Goal: Feedback & Contribution: Leave review/rating

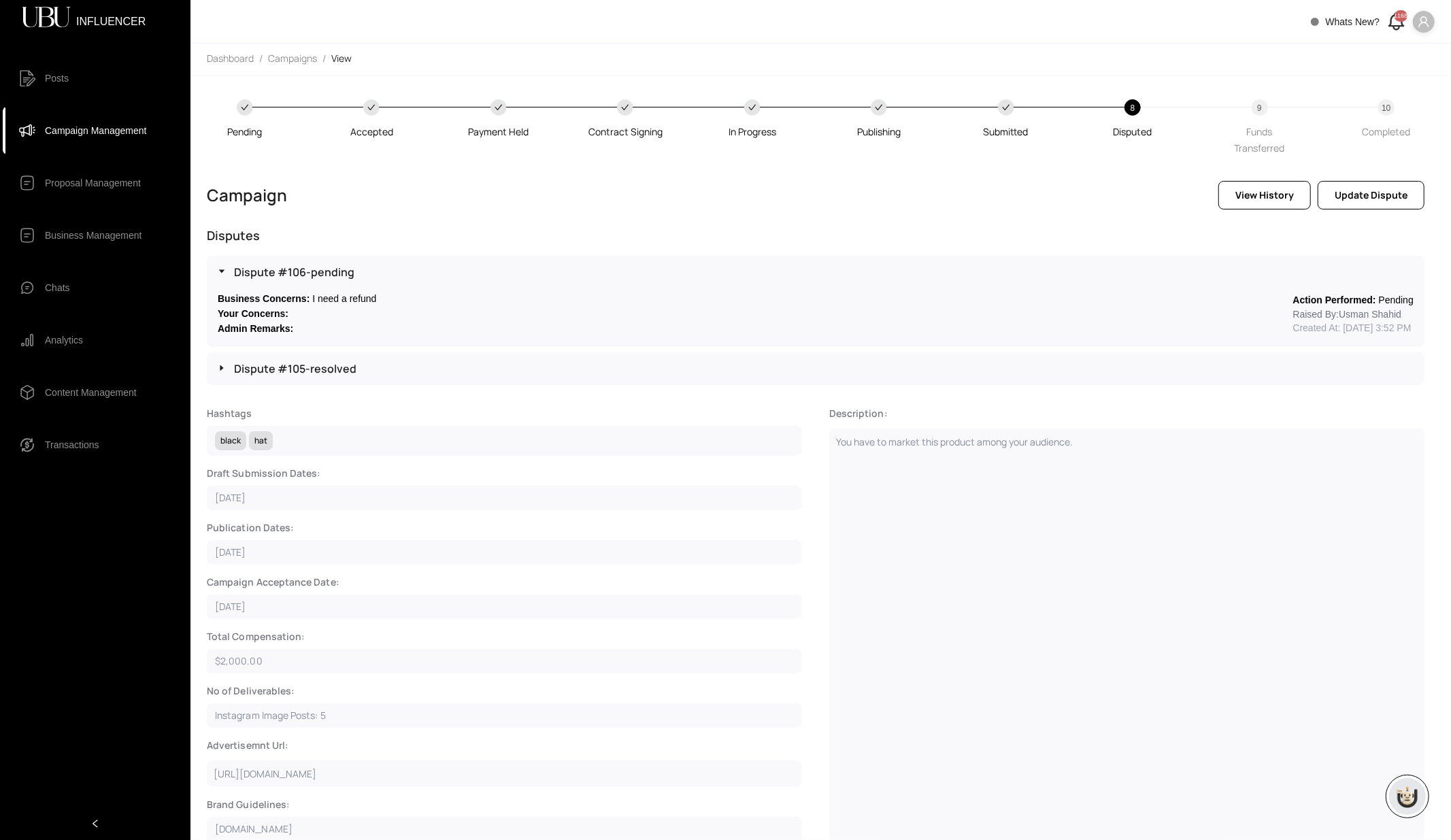
click at [222, 268] on icon "caret-right" at bounding box center [222, 271] width 8 height 8
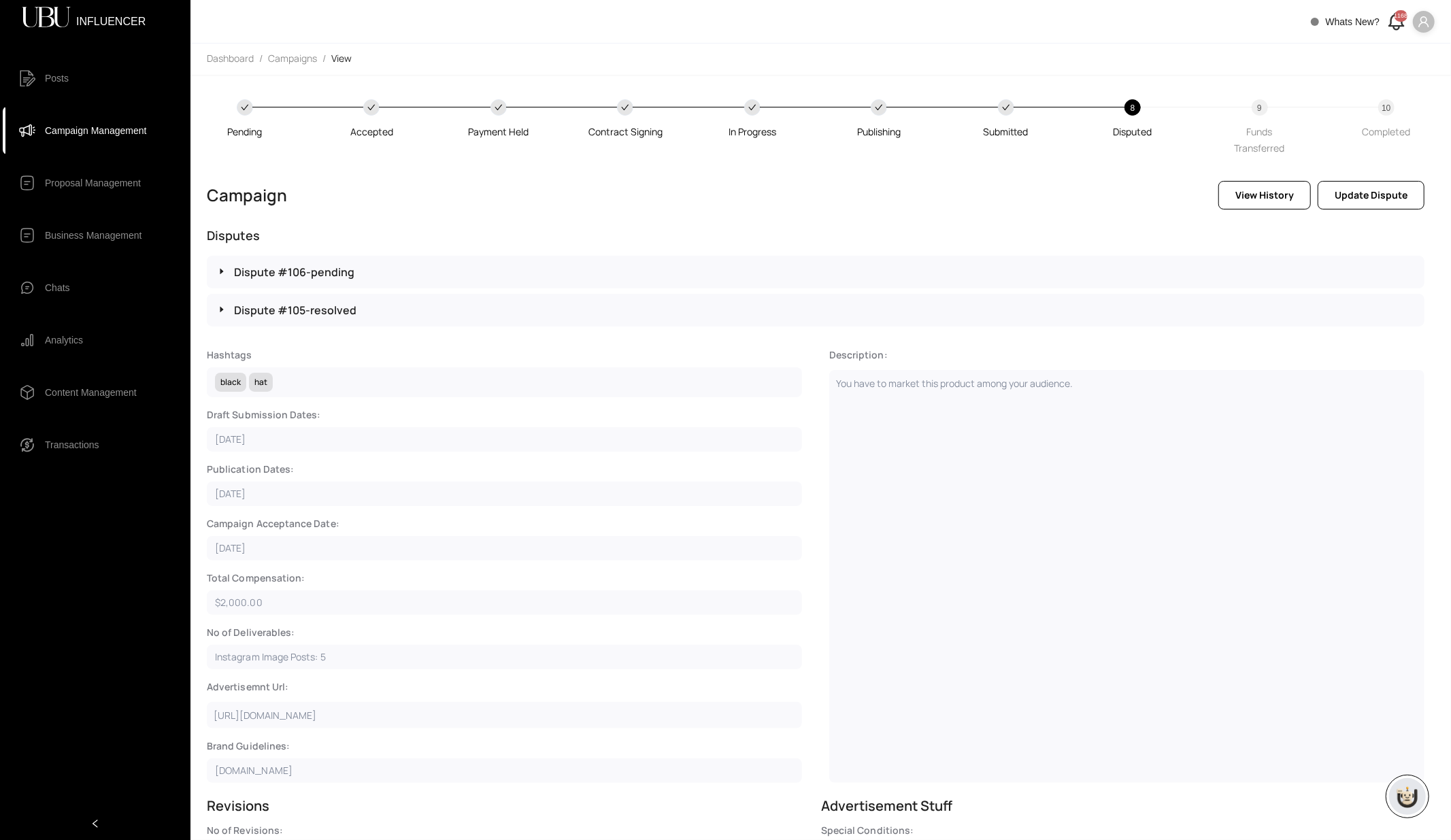
click at [71, 447] on span "Transactions" at bounding box center [72, 445] width 54 height 28
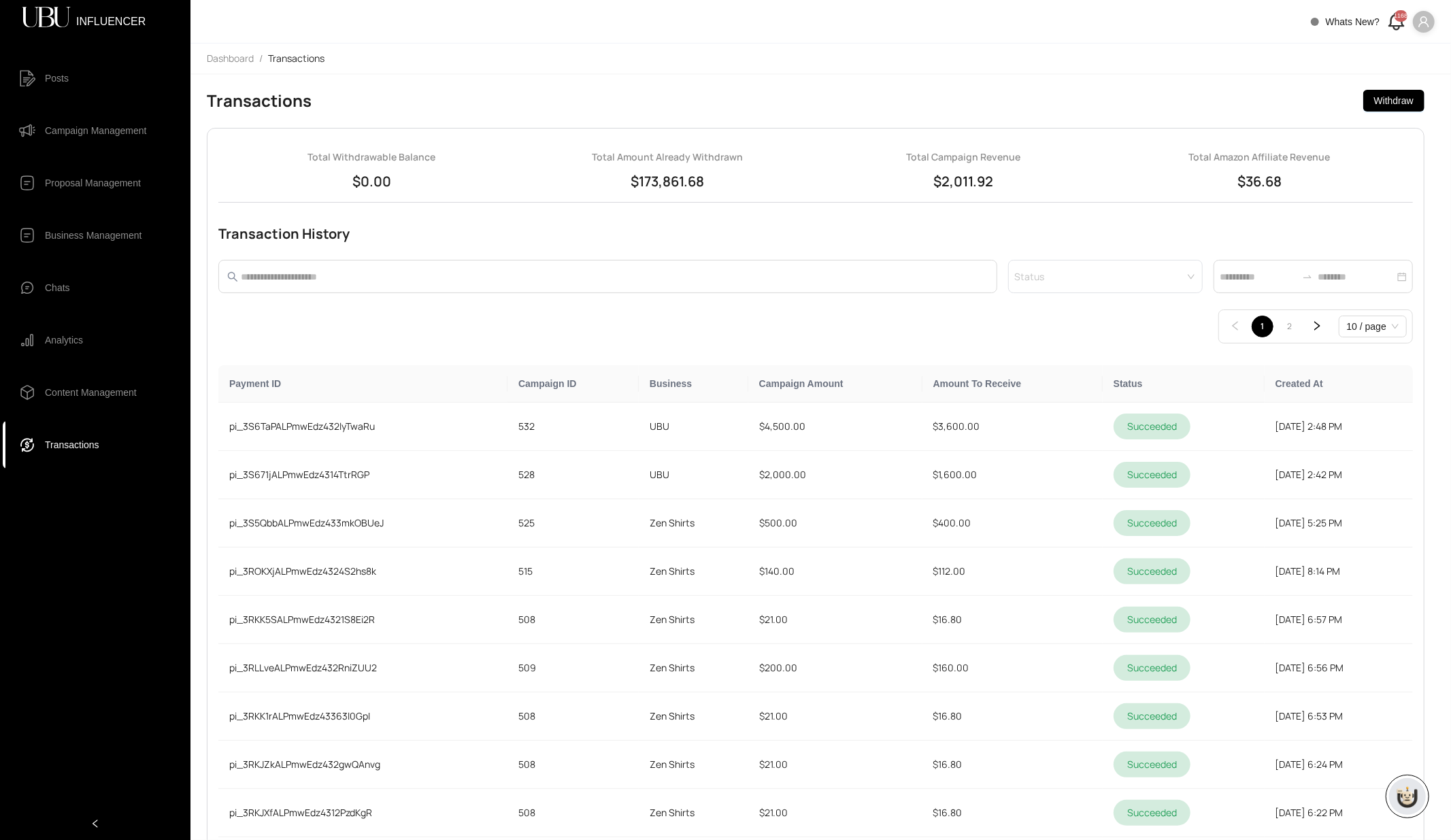
click at [83, 78] on span "Posts" at bounding box center [105, 78] width 121 height 28
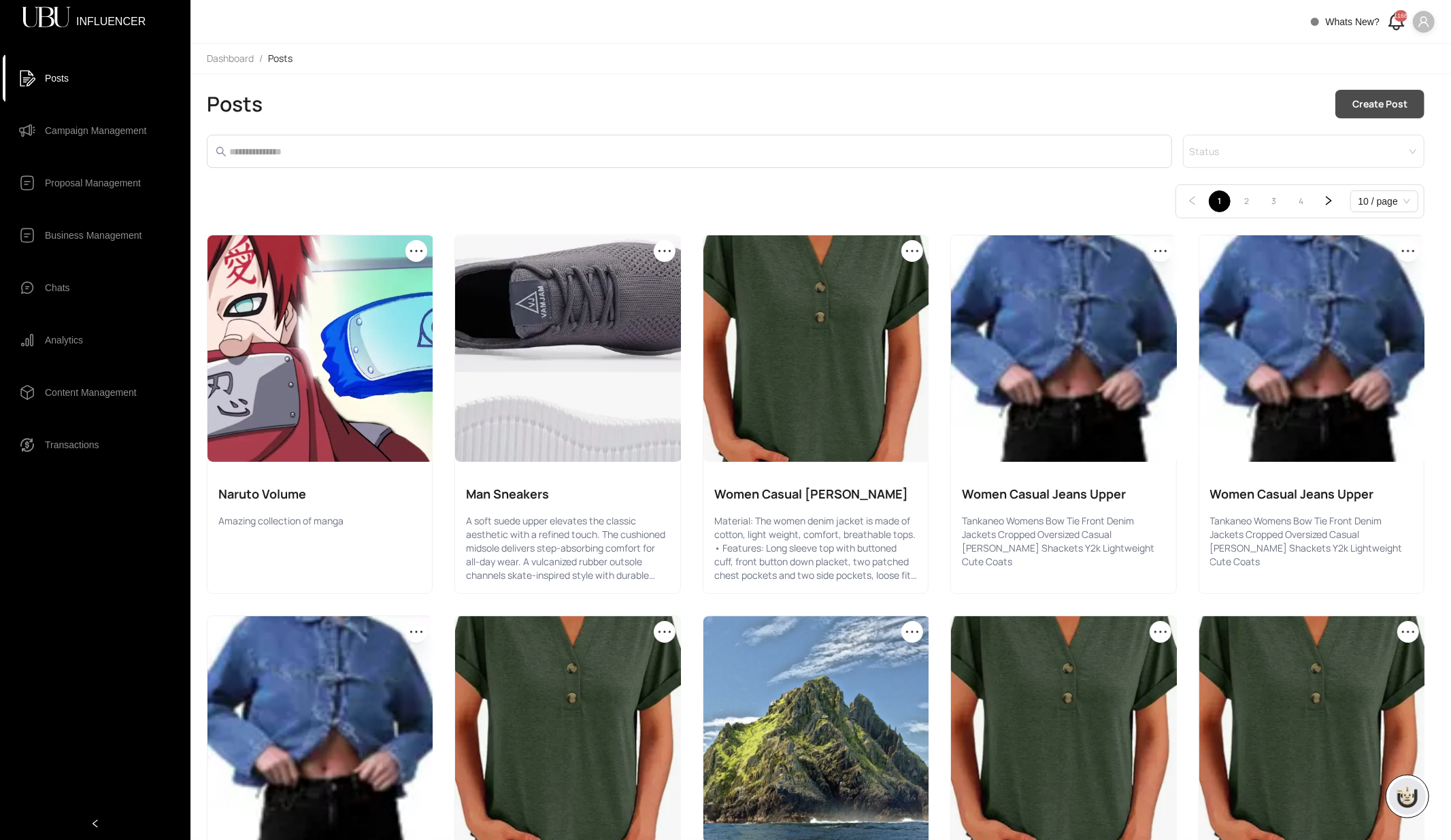
click at [1359, 106] on button "Create Post" at bounding box center [1380, 103] width 89 height 28
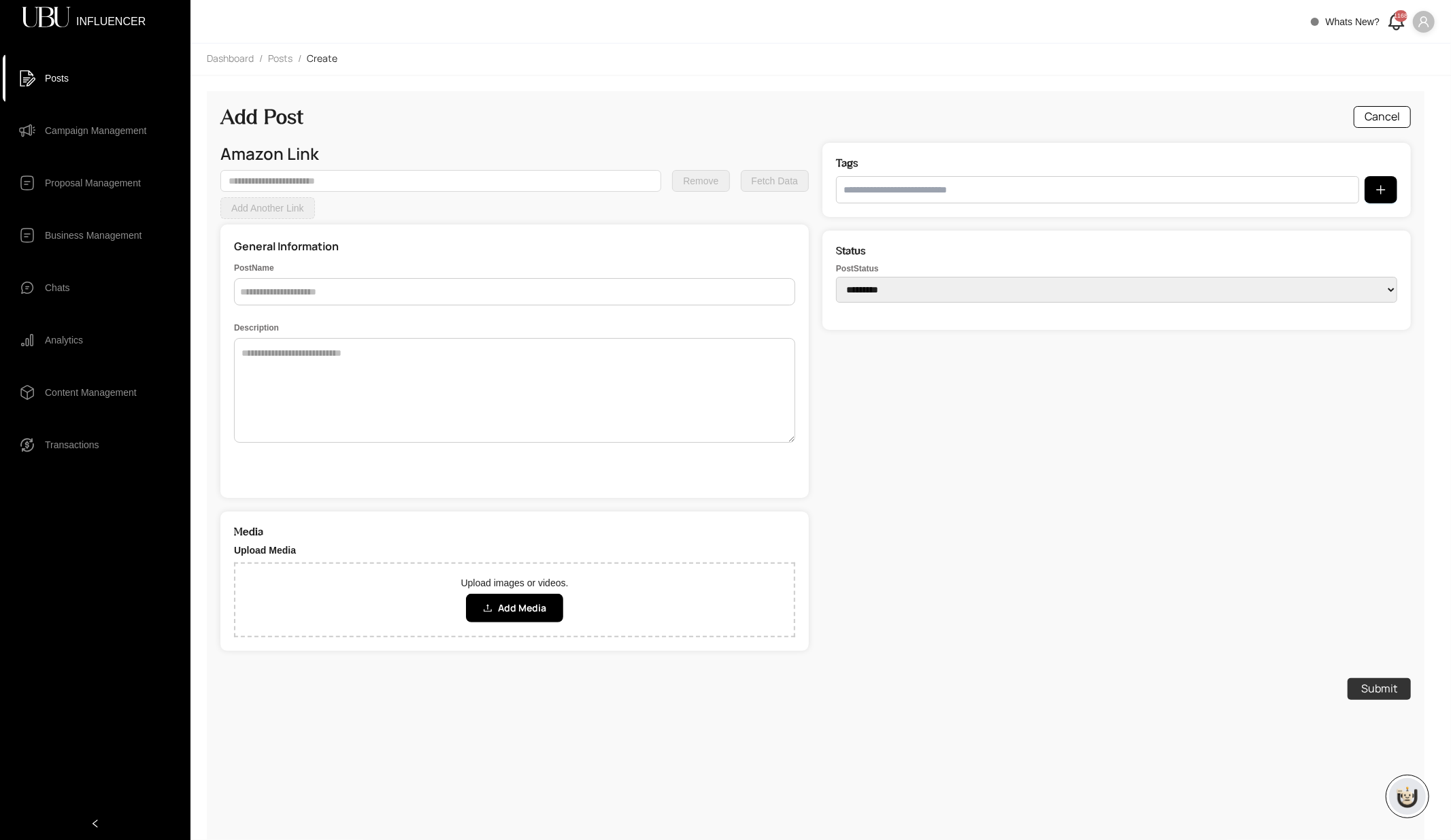
click at [61, 84] on span "Posts" at bounding box center [56, 78] width 24 height 28
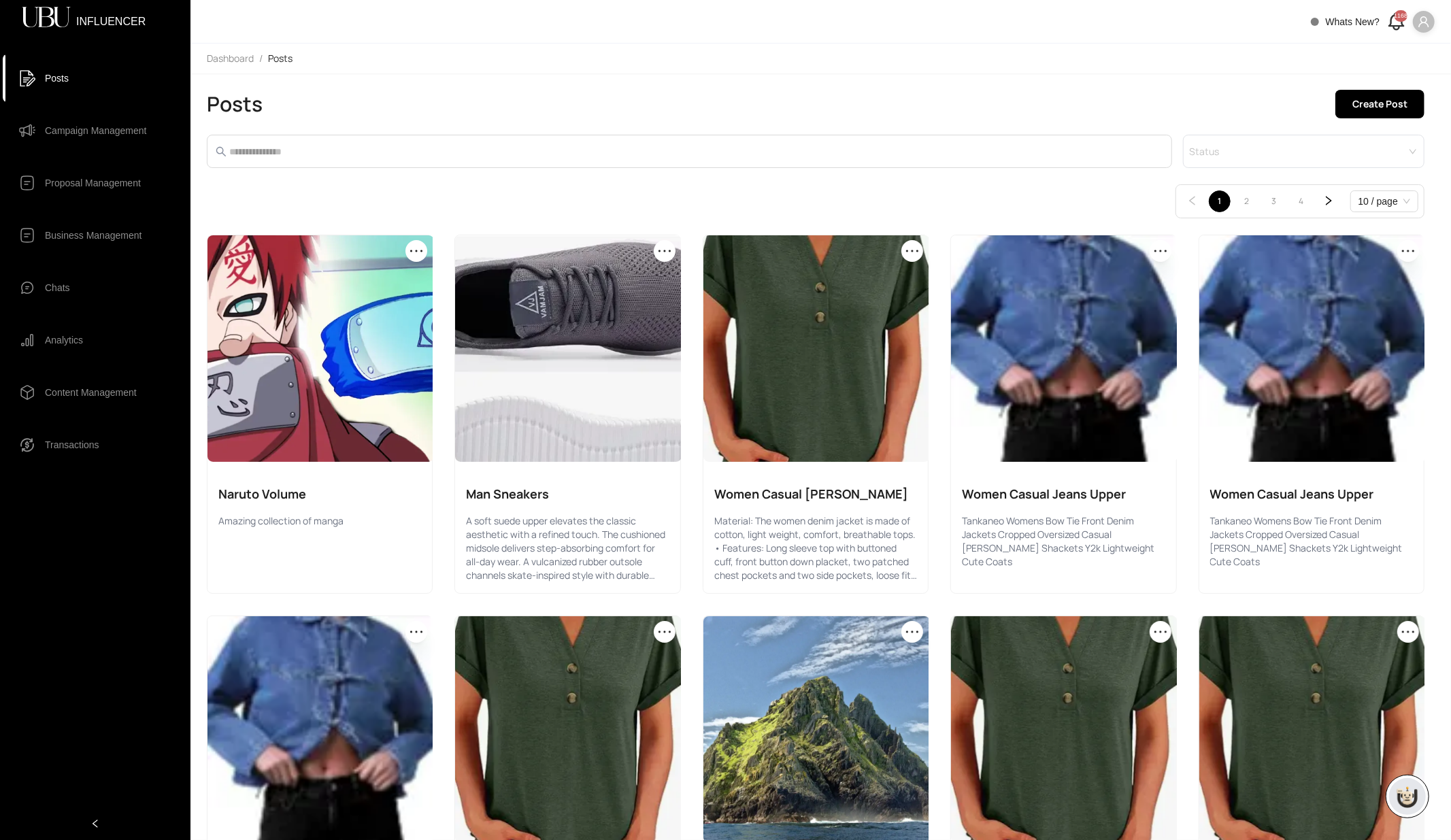
click at [85, 131] on span "Campaign Management" at bounding box center [95, 131] width 101 height 28
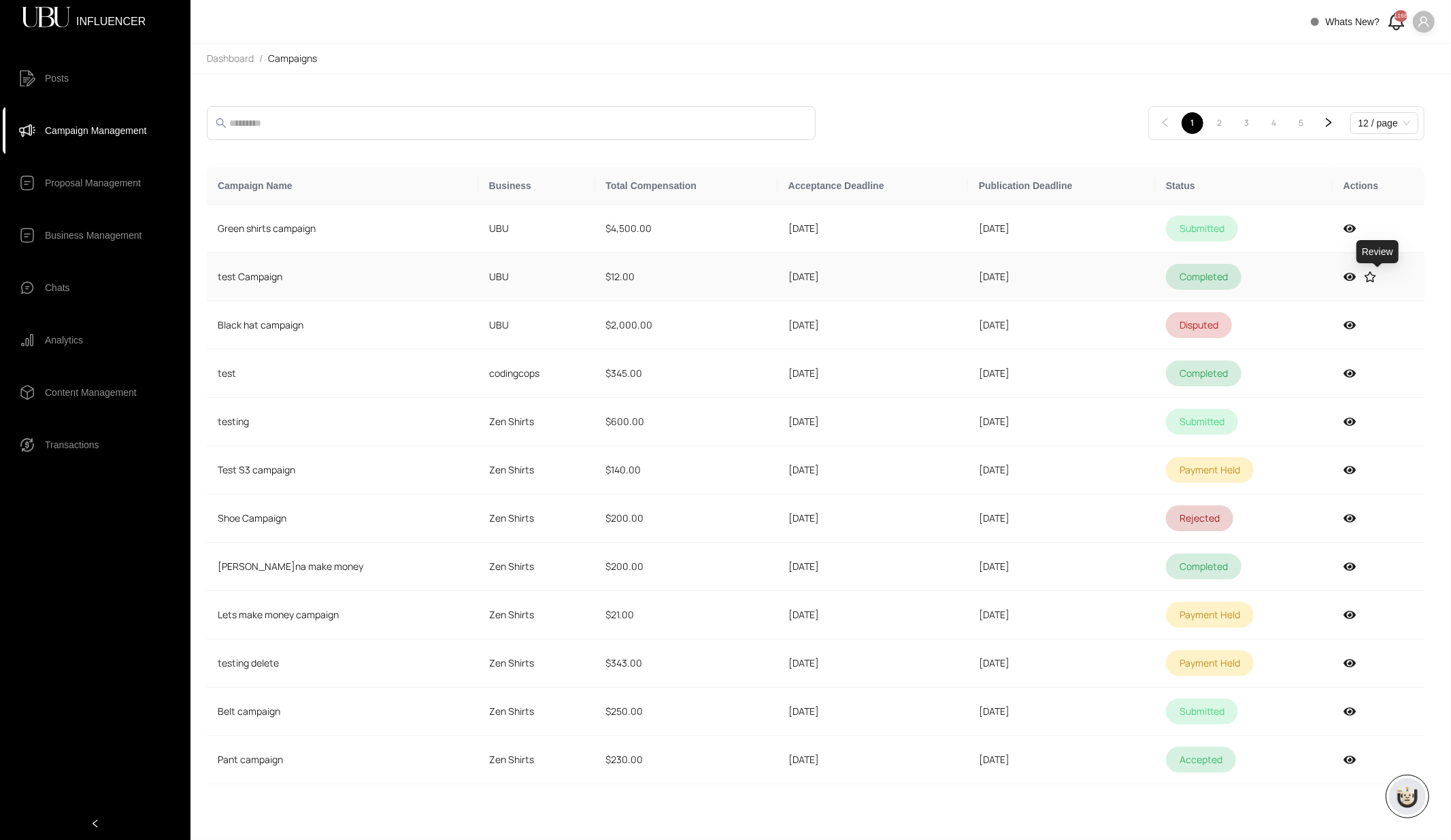
click at [1377, 277] on icon at bounding box center [1370, 277] width 12 height 11
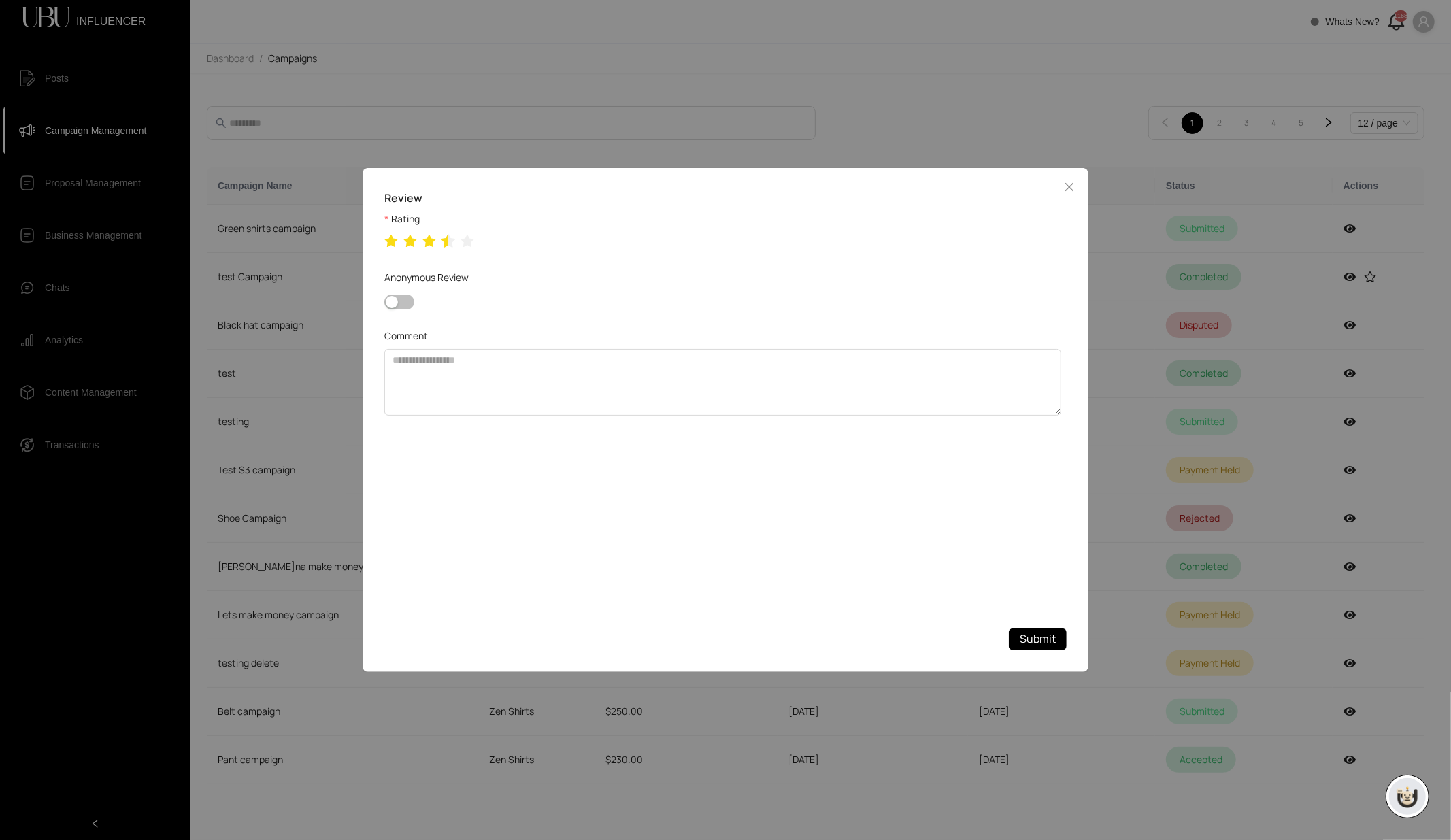
click at [448, 245] on icon "star" at bounding box center [448, 241] width 14 height 14
click at [1046, 638] on span "Submit" at bounding box center [1038, 639] width 36 height 17
